Goal: Information Seeking & Learning: Learn about a topic

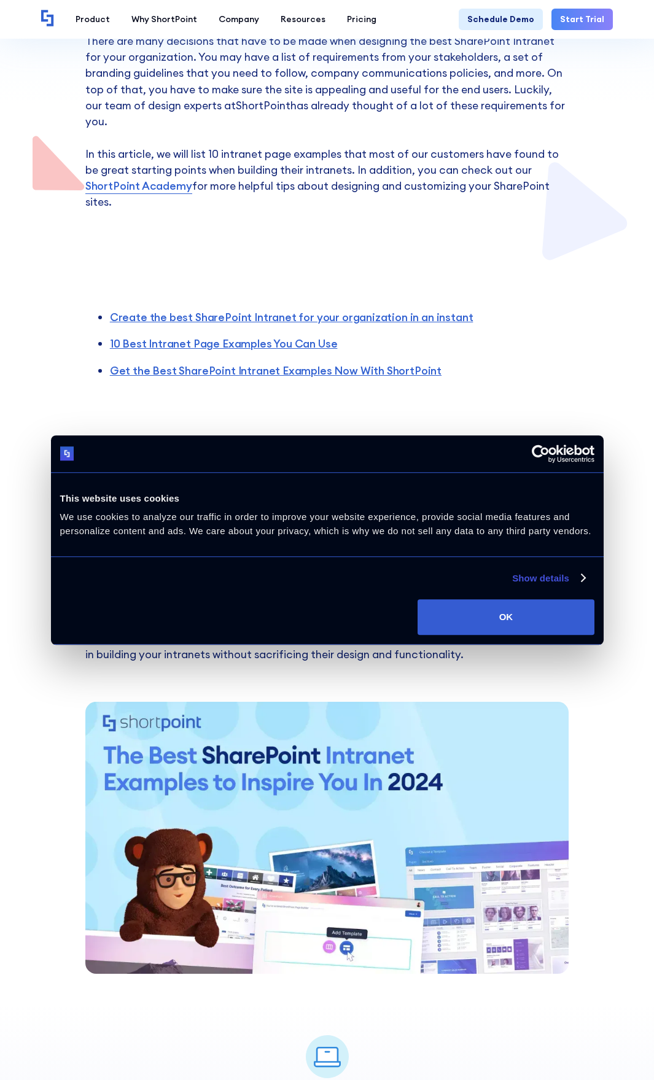
scroll to position [614, 0]
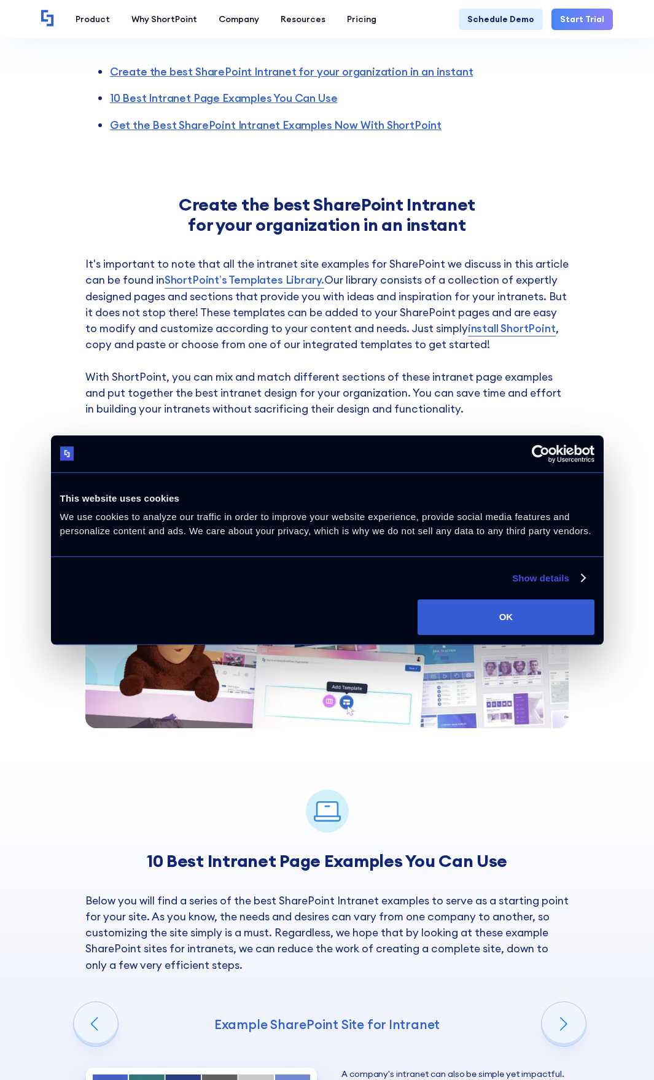
click at [651, 363] on div "Create the best SharePoint Intranet for your organization in an instant It's im…" at bounding box center [327, 461] width 654 height 595
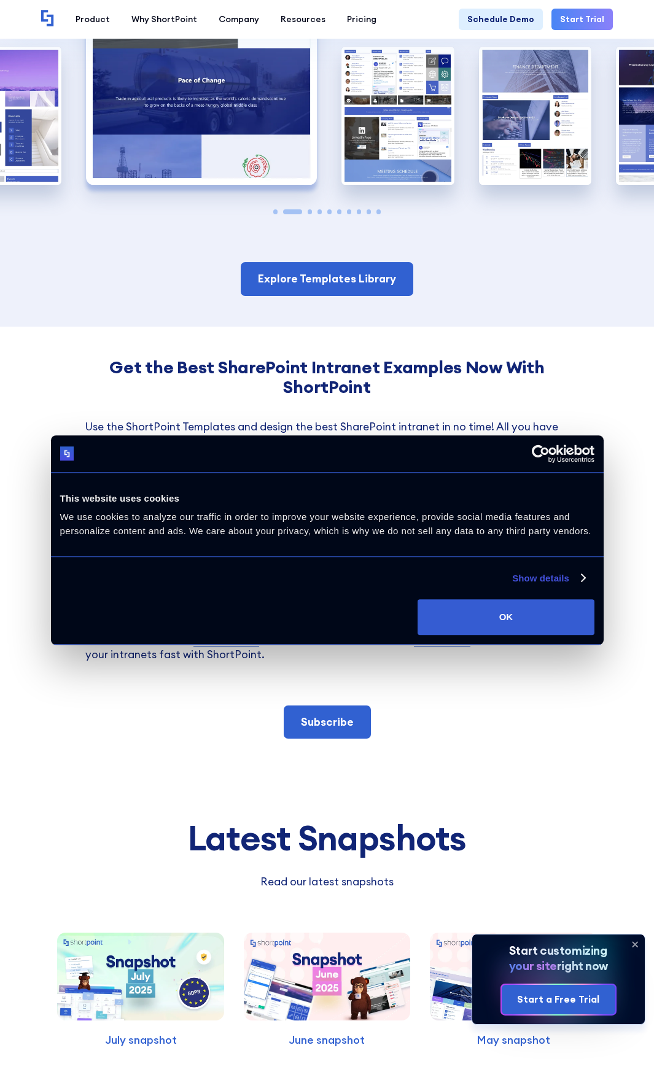
scroll to position [1535, 0]
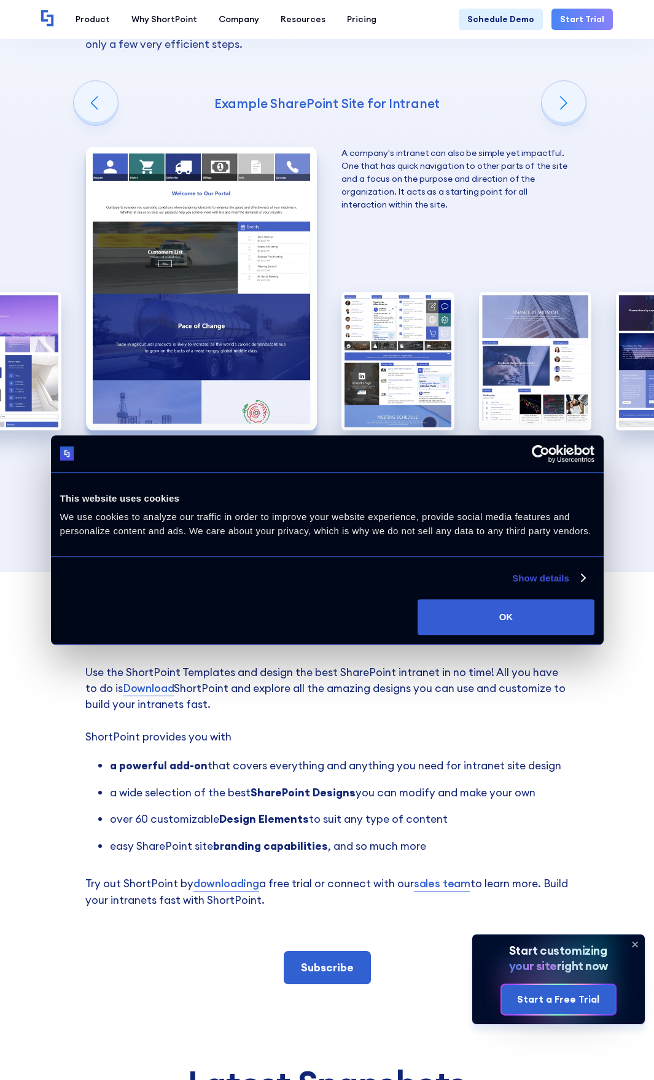
click at [187, 196] on img "2 / 10" at bounding box center [201, 289] width 231 height 284
click at [403, 292] on img "3 / 10" at bounding box center [397, 361] width 112 height 138
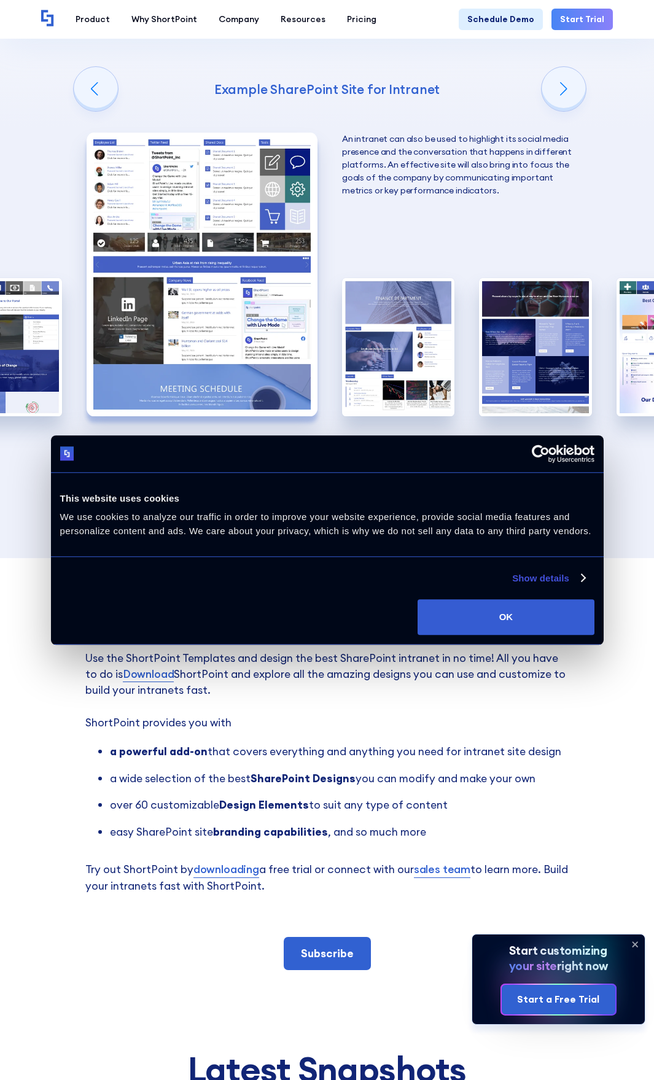
scroll to position [1657, 0]
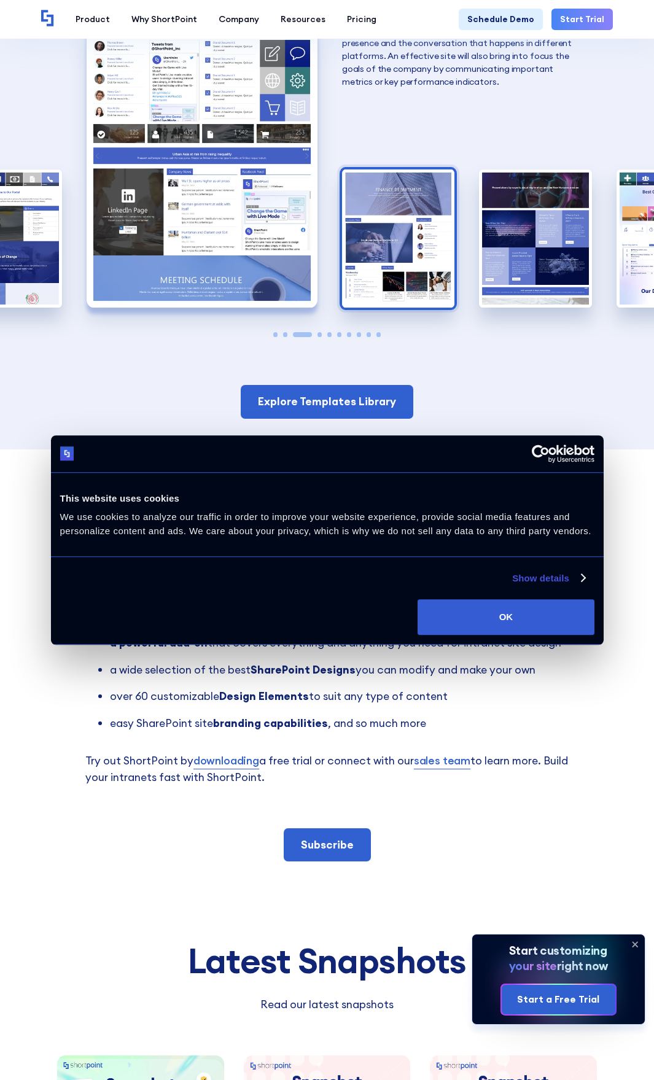
click at [393, 169] on img "4 / 10" at bounding box center [398, 238] width 112 height 138
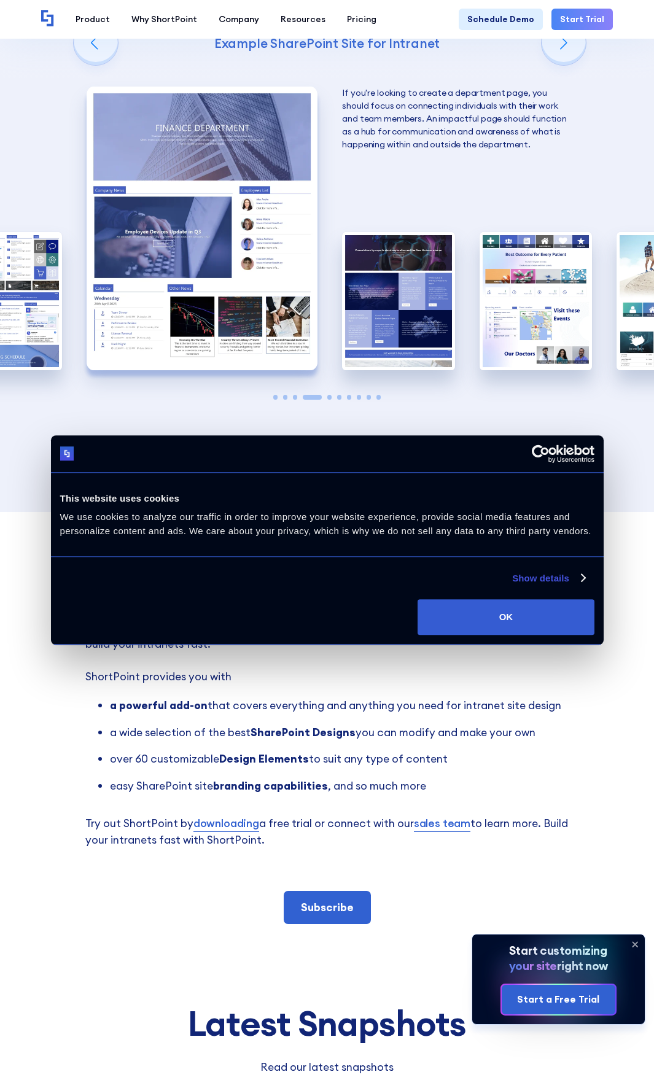
scroll to position [1535, 0]
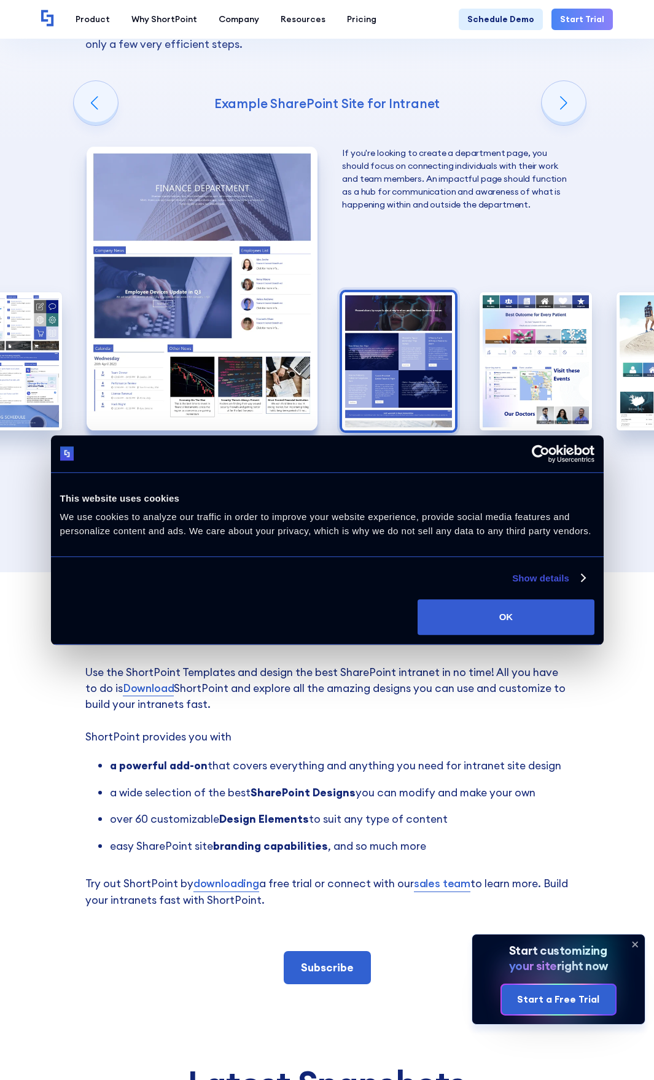
click at [385, 292] on img "5 / 10" at bounding box center [398, 361] width 112 height 138
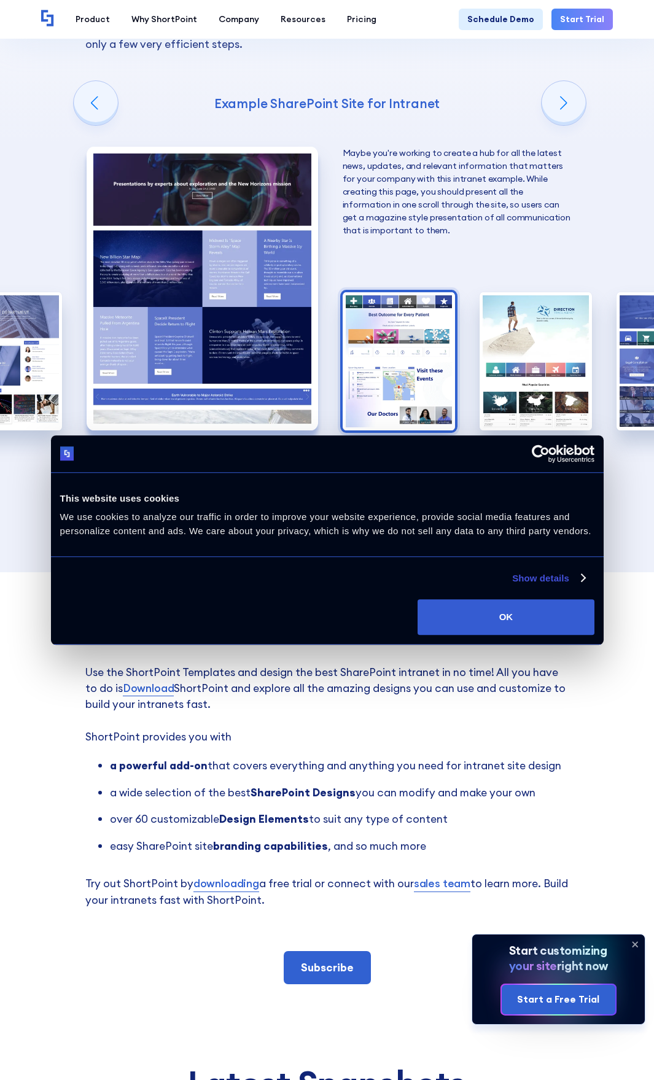
click at [385, 292] on img "6 / 10" at bounding box center [399, 361] width 112 height 138
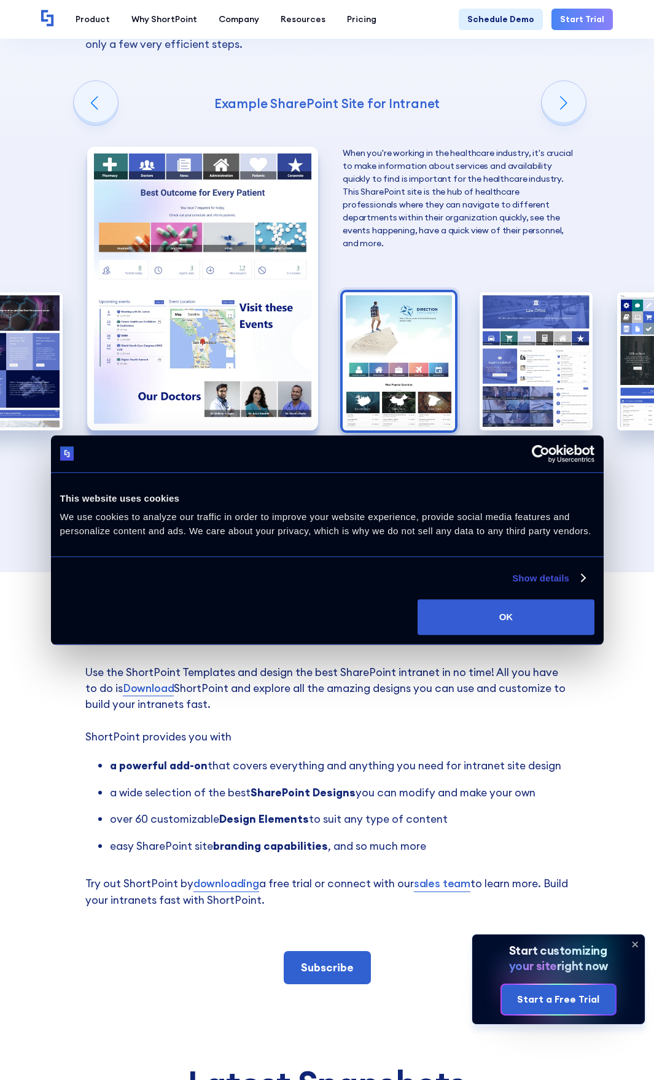
click at [403, 292] on img "7 / 10" at bounding box center [399, 361] width 112 height 138
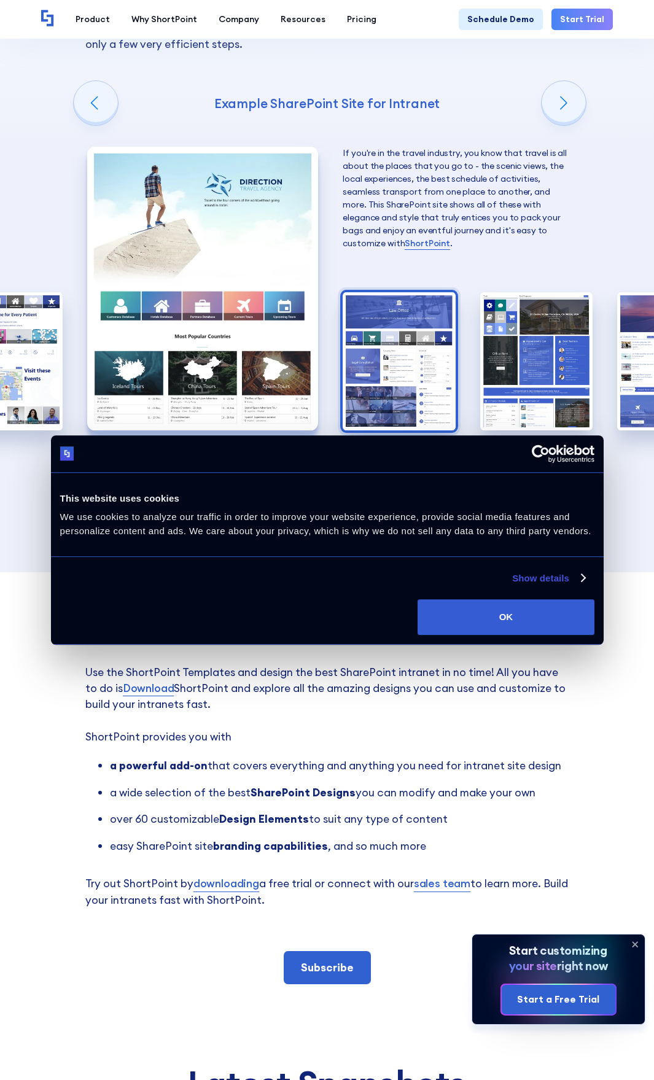
click at [382, 292] on img "8 / 10" at bounding box center [399, 361] width 112 height 138
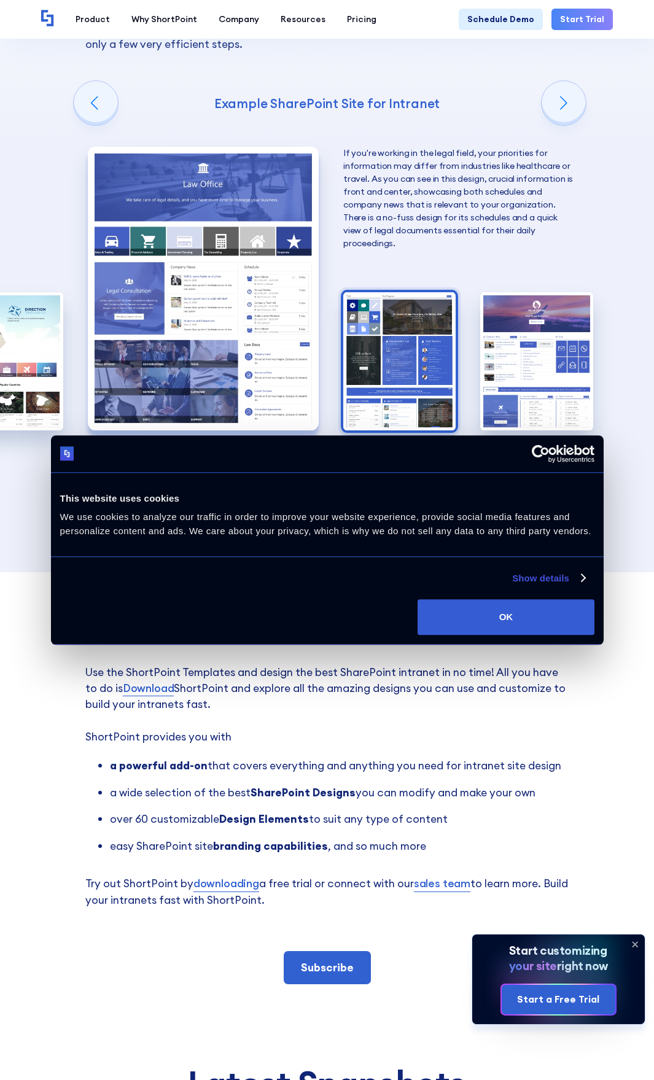
click at [411, 292] on img "9 / 10" at bounding box center [399, 361] width 112 height 138
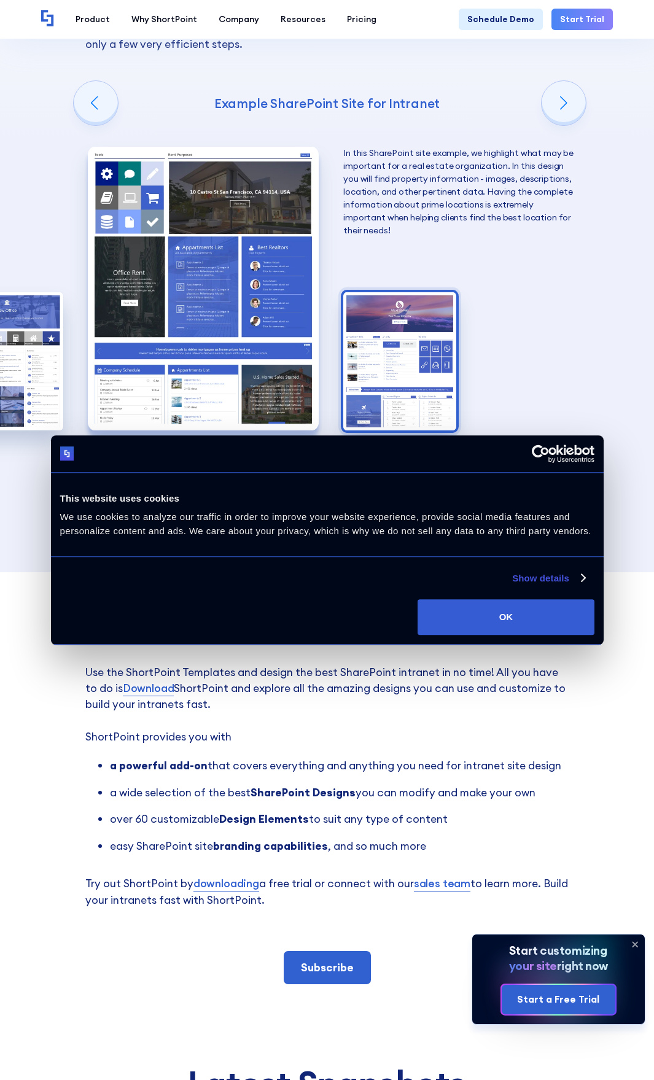
click at [397, 292] on img "10 / 10" at bounding box center [399, 361] width 112 height 138
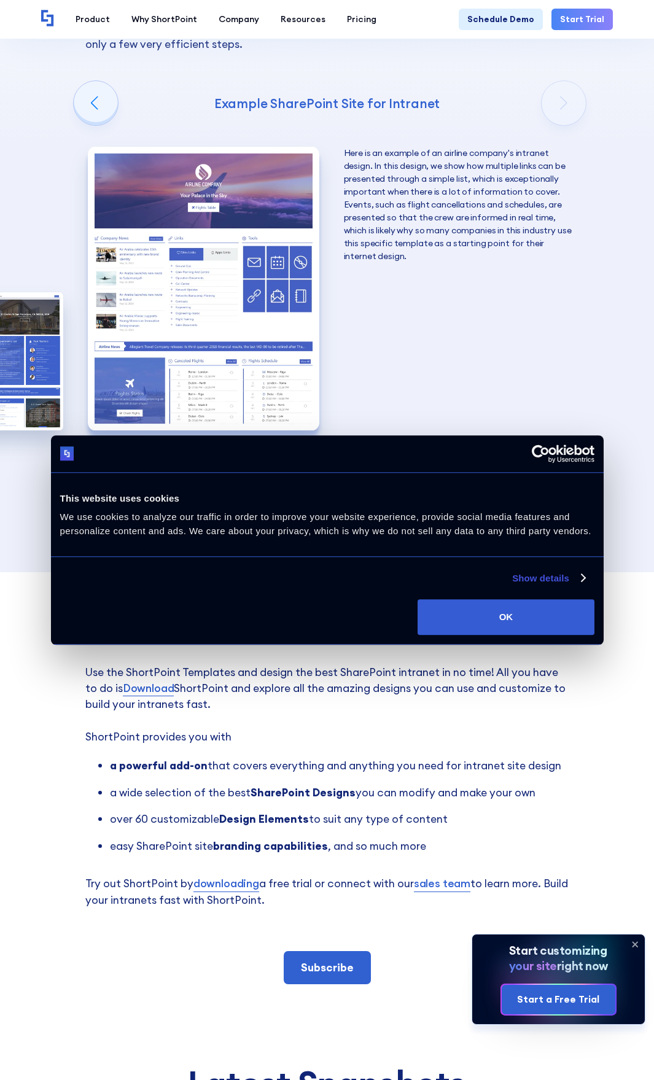
click at [183, 199] on img "10 / 10" at bounding box center [203, 289] width 231 height 284
click at [282, 204] on img "10 / 10" at bounding box center [203, 289] width 231 height 284
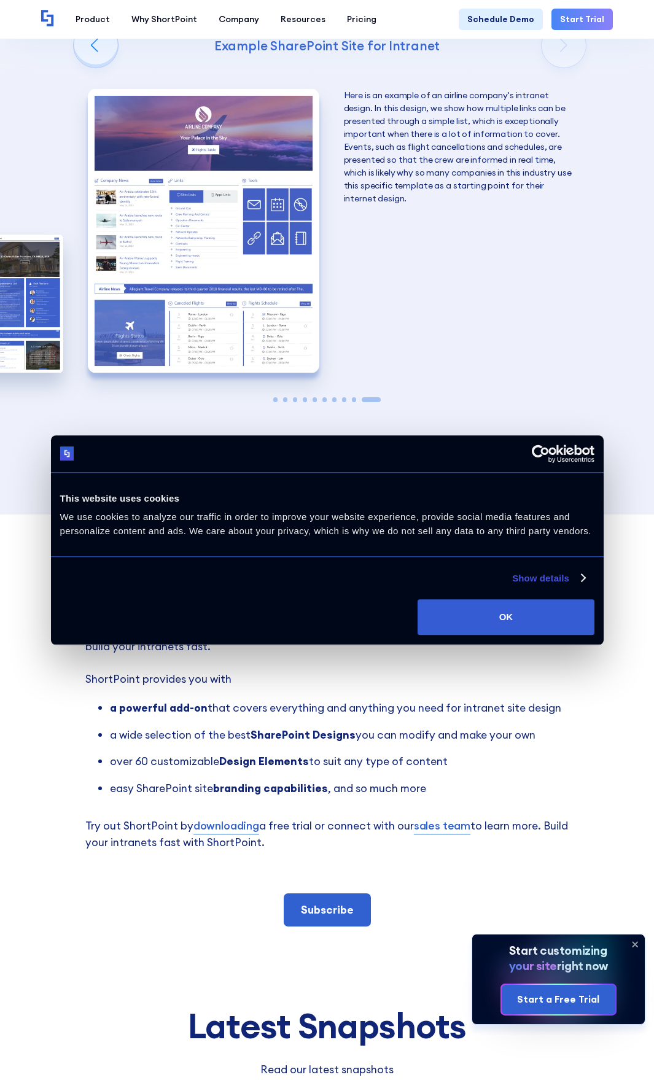
scroll to position [1646, 0]
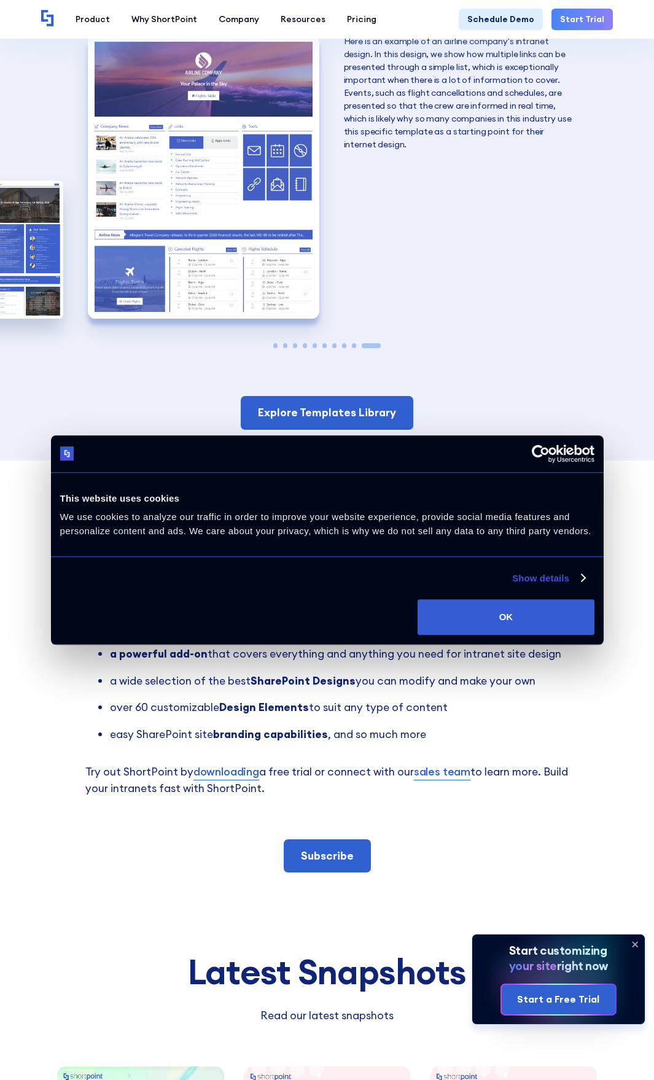
click at [113, 87] on img "10 / 10" at bounding box center [203, 177] width 231 height 284
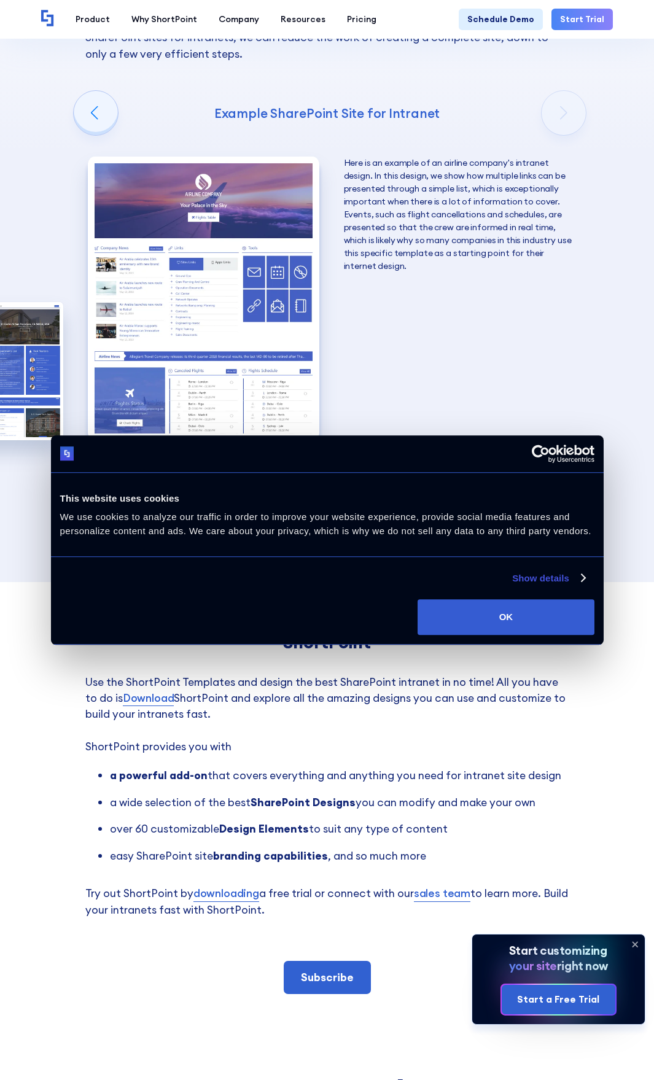
scroll to position [1523, 0]
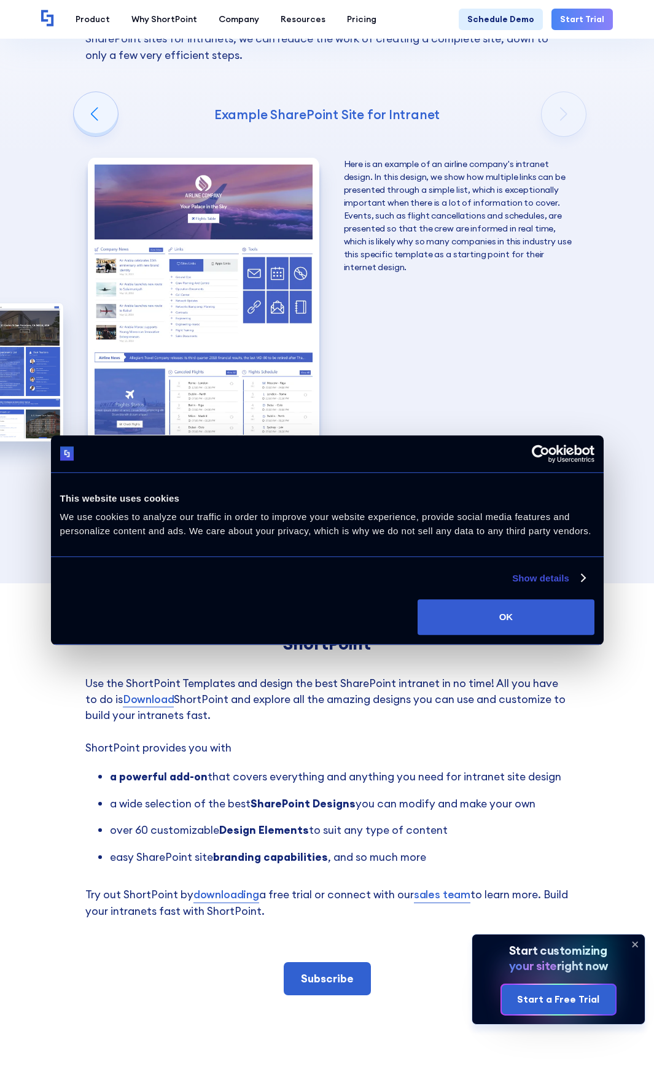
click at [193, 210] on img "10 / 10" at bounding box center [203, 300] width 231 height 284
click at [229, 211] on img "10 / 10" at bounding box center [203, 300] width 231 height 284
click at [277, 466] on div at bounding box center [327, 468] width 112 height 5
